Goal: Task Accomplishment & Management: Use online tool/utility

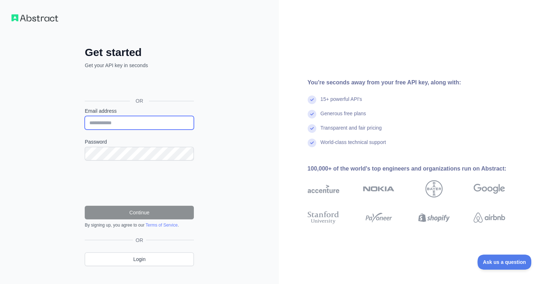
click at [104, 120] on input "Email address" at bounding box center [139, 123] width 109 height 14
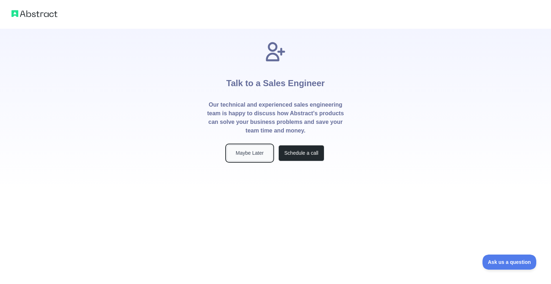
click at [265, 156] on button "Maybe Later" at bounding box center [250, 153] width 46 height 16
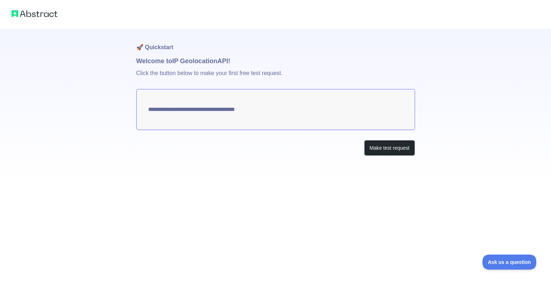
type textarea "**********"
click at [371, 147] on button "Make test request" at bounding box center [389, 148] width 51 height 16
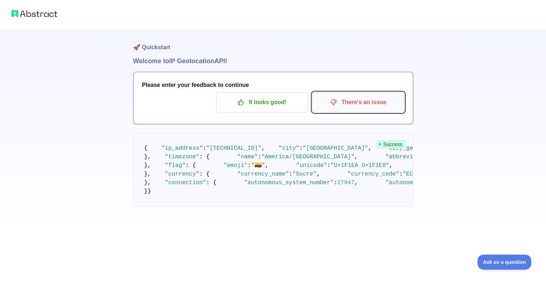
click at [317, 104] on p "There's an issue" at bounding box center [357, 102] width 81 height 12
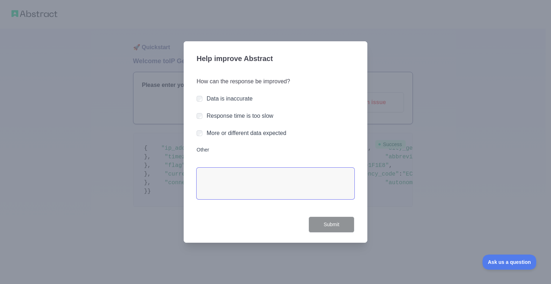
click at [220, 184] on textarea "Other" at bounding box center [276, 184] width 158 height 32
drag, startPoint x: 380, startPoint y: 49, endPoint x: 347, endPoint y: 43, distance: 34.0
click at [381, 49] on div at bounding box center [275, 142] width 551 height 284
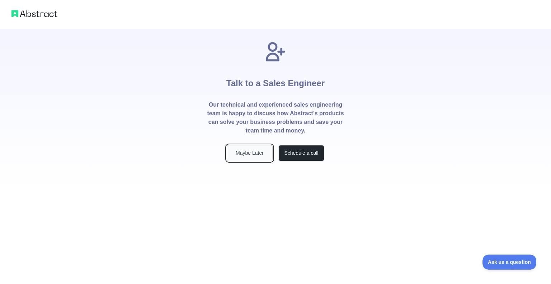
click at [239, 150] on button "Maybe Later" at bounding box center [250, 153] width 46 height 16
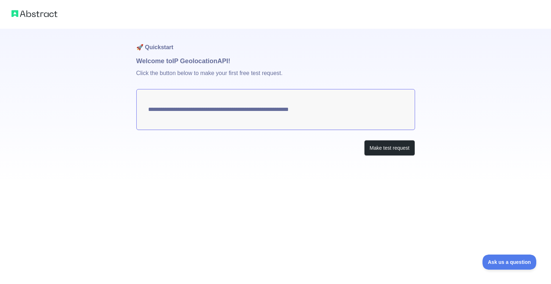
click at [172, 63] on h1 "Welcome to IP Geolocation API!" at bounding box center [275, 61] width 279 height 10
click at [181, 109] on textarea "**********" at bounding box center [275, 109] width 279 height 41
